Goal: Transaction & Acquisition: Subscribe to service/newsletter

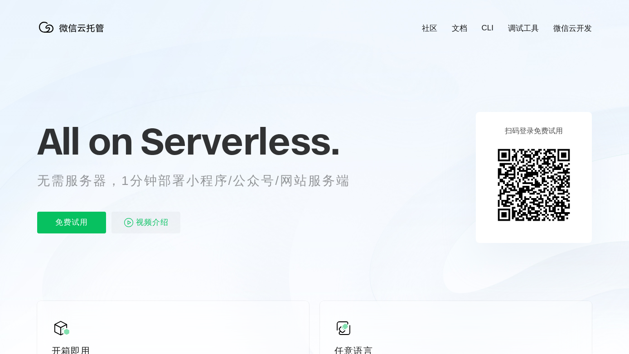
scroll to position [0, 1612]
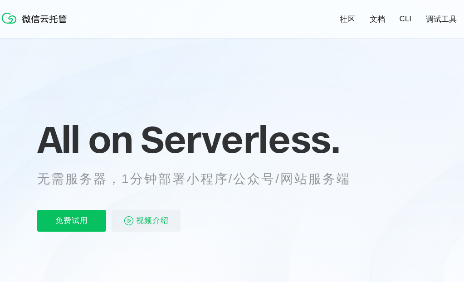
scroll to position [150, 0]
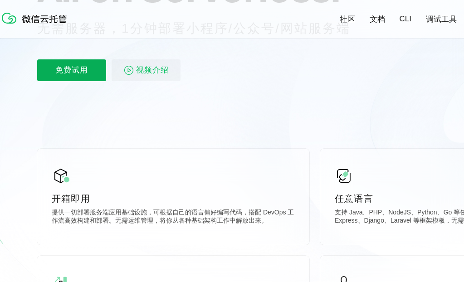
click at [91, 80] on p "免费试用" at bounding box center [71, 70] width 69 height 22
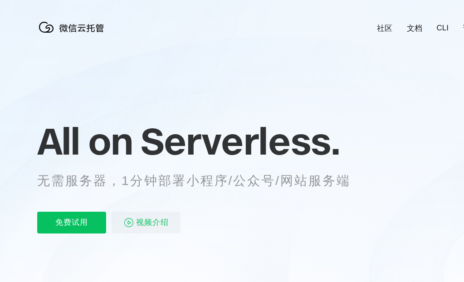
scroll to position [0, 1612]
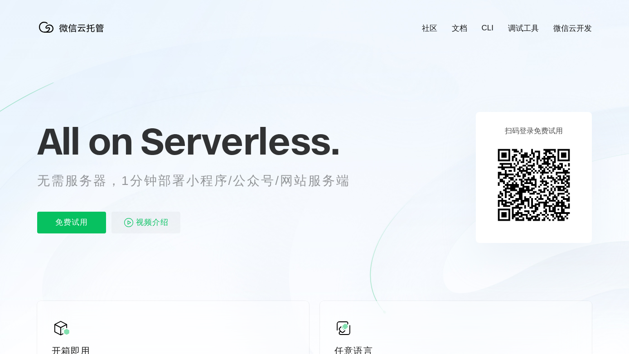
click at [463, 25] on link "微信云开发" at bounding box center [572, 28] width 39 height 10
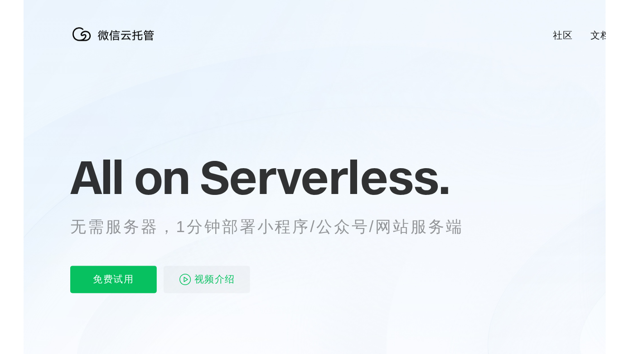
scroll to position [0, 1612]
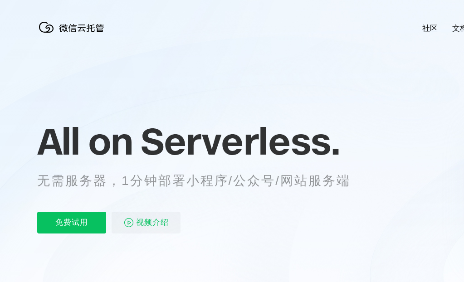
scroll to position [0, 1612]
